Goal: Ask a question

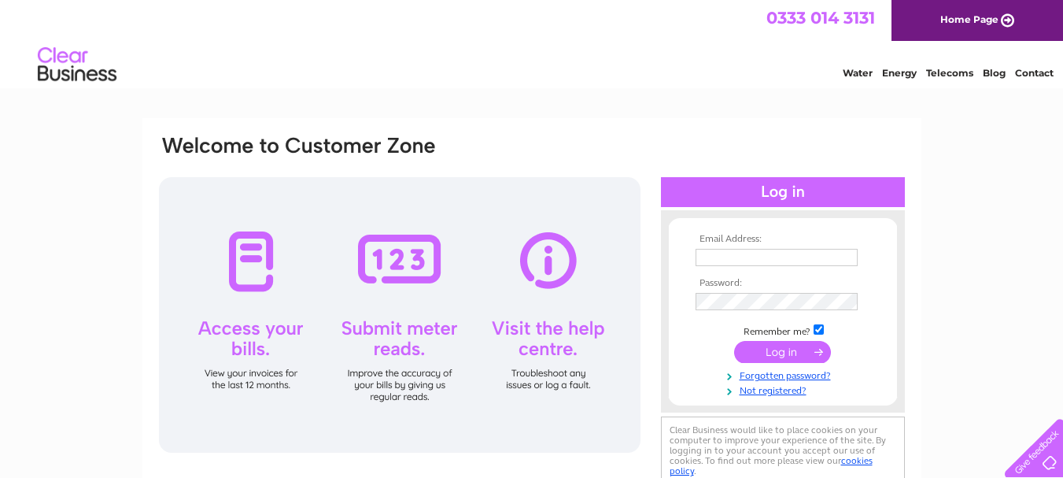
type input "info@bristolbikesmiths.com"
click at [766, 352] on input "submit" at bounding box center [782, 352] width 97 height 22
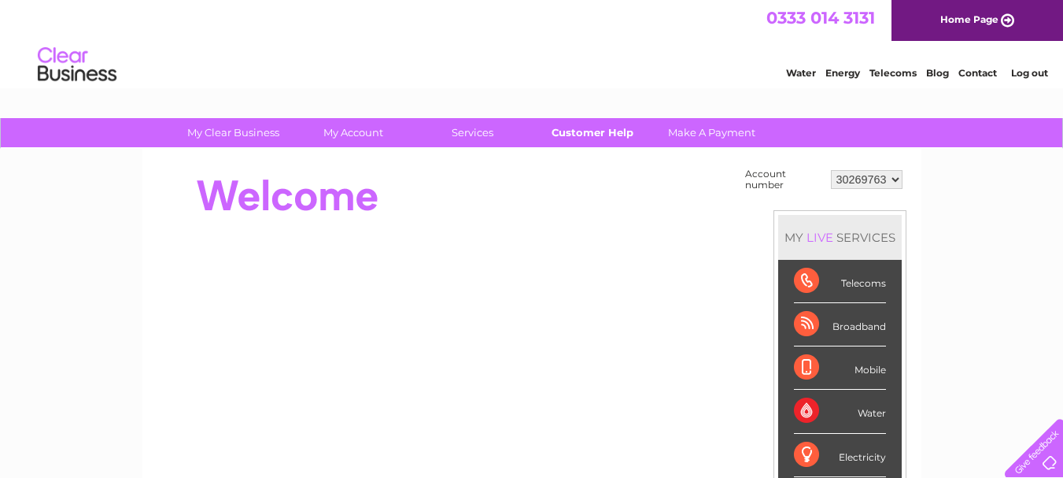
click at [626, 133] on link "Customer Help" at bounding box center [592, 132] width 130 height 29
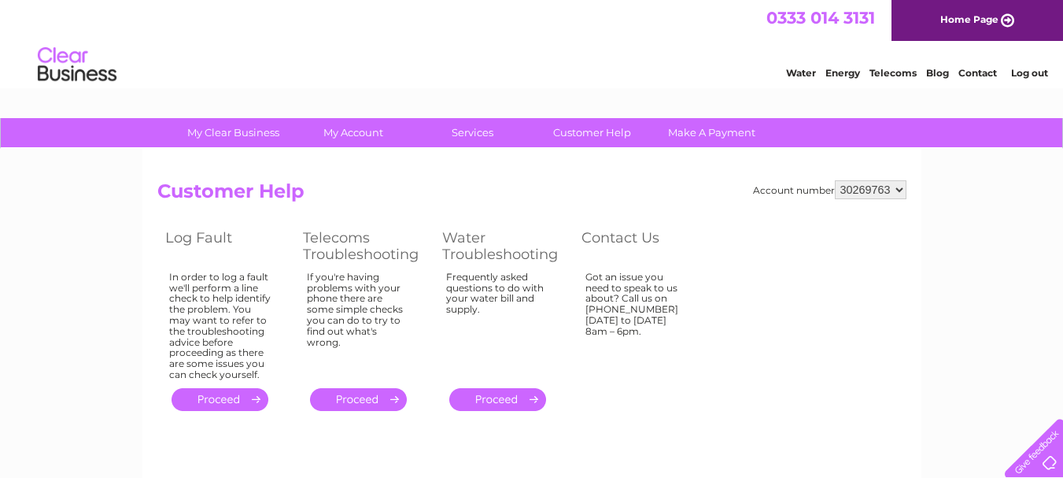
click at [899, 190] on select "30269763 30269764 30304433" at bounding box center [871, 189] width 72 height 19
